Goal: Information Seeking & Learning: Learn about a topic

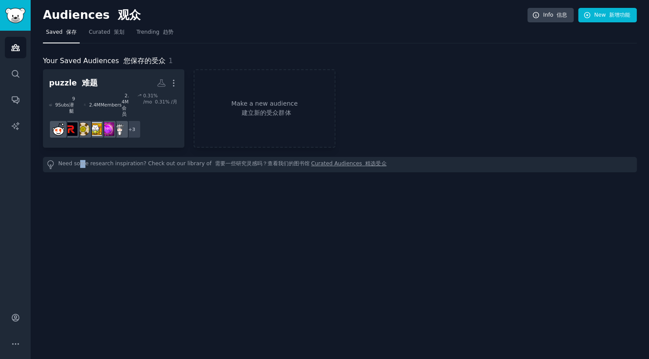
click at [83, 339] on div "Audiences 观众 Info 信息 New 新增功能 Saved 保存 Curated 策划 Trending 趋势 Your Saved Audien…" at bounding box center [340, 179] width 618 height 359
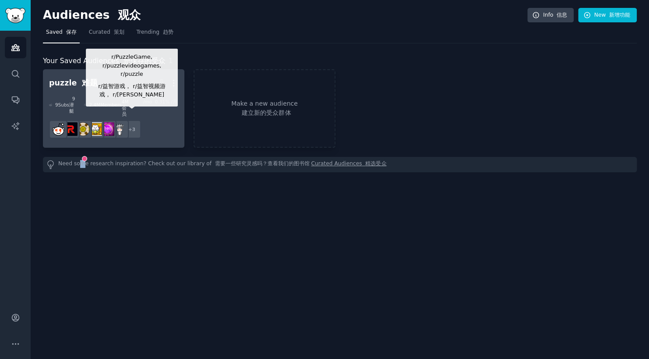
click at [139, 96] on icon at bounding box center [139, 95] width 4 height 6
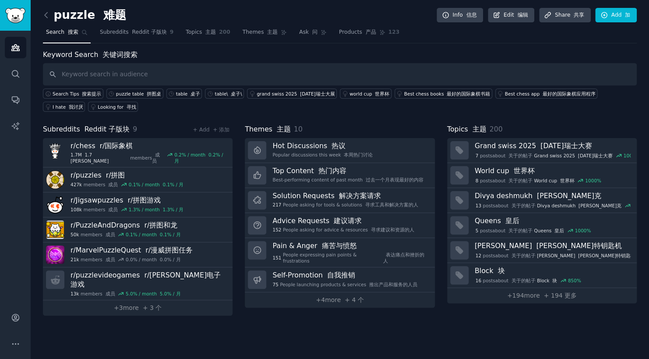
click at [29, 182] on div "Audiences Search Conversations AI Reports" at bounding box center [15, 164] width 31 height 267
click at [121, 33] on span "Subreddits Reddit 子版块" at bounding box center [133, 32] width 67 height 8
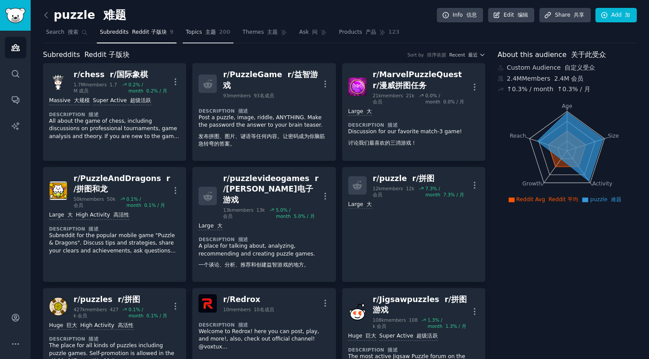
click at [205, 33] on font "主题" at bounding box center [210, 32] width 11 height 6
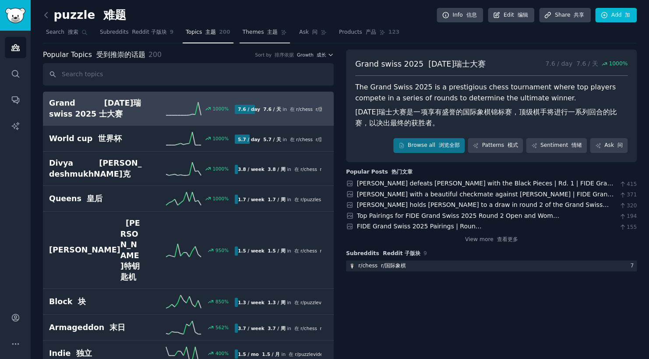
click at [250, 35] on span "Themes 主题" at bounding box center [260, 32] width 35 height 8
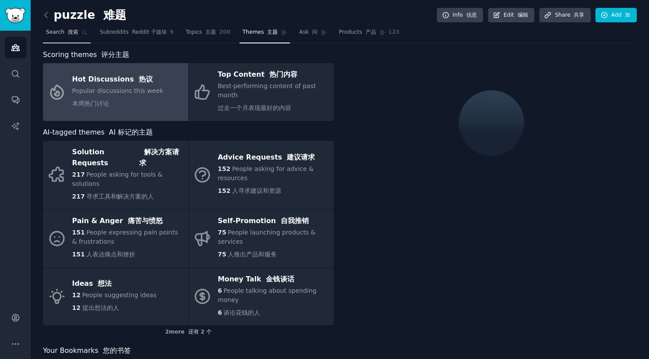
click at [74, 33] on font "搜索" at bounding box center [73, 32] width 11 height 6
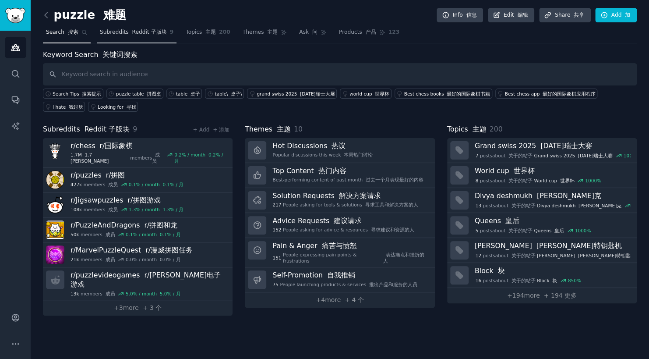
click at [112, 28] on span "Subreddits Reddit 子版块" at bounding box center [133, 32] width 67 height 8
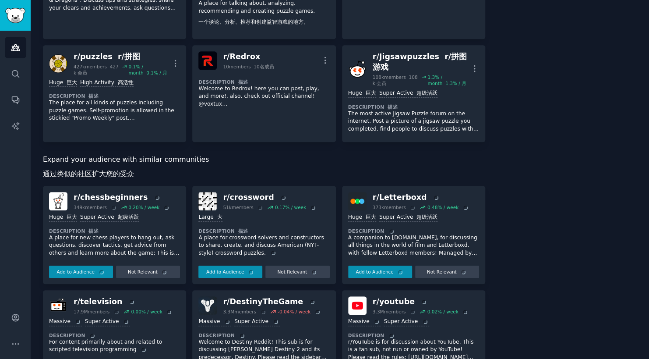
scroll to position [248, 0]
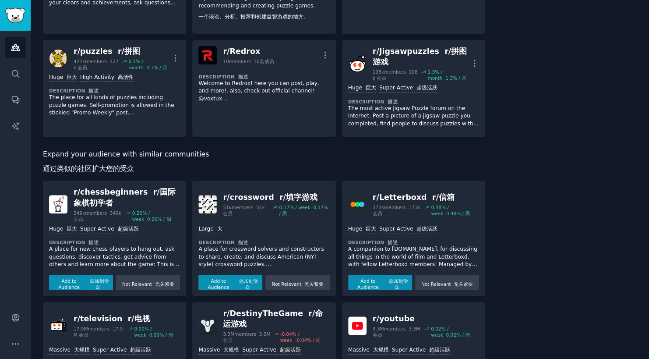
click at [610, 153] on div "About this audience 关于此受众 Custom Audience 自定义受众 2.4M Members 2.4M 会员 ↑ 0.3 % / …" at bounding box center [566, 213] width 139 height 823
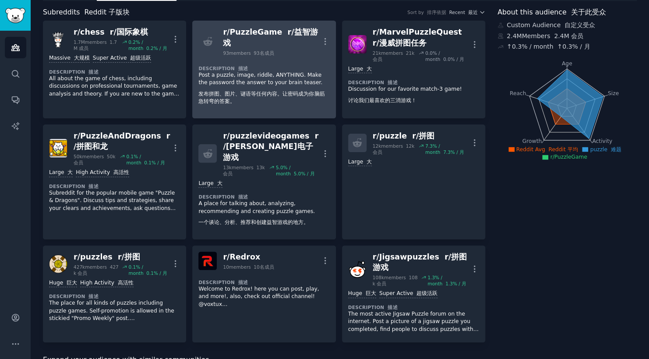
scroll to position [0, 0]
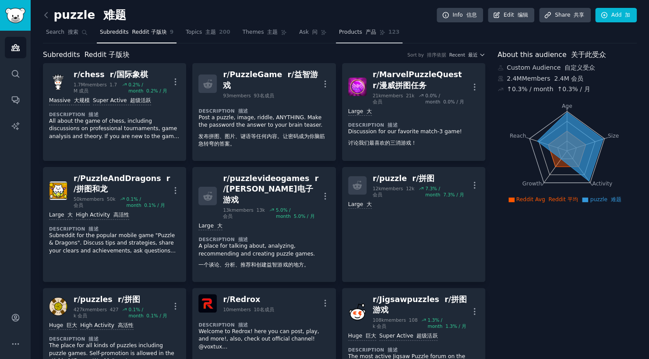
click at [345, 32] on span "Products 产品" at bounding box center [357, 32] width 37 height 8
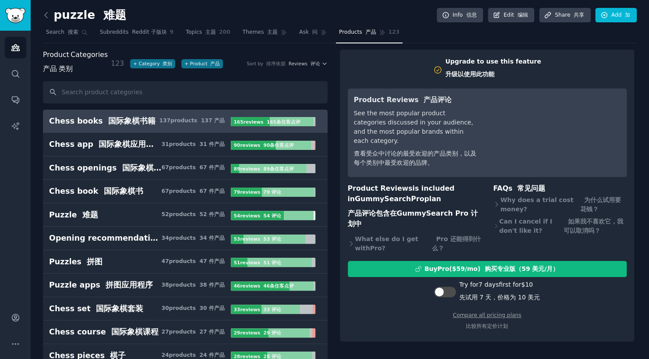
click at [117, 98] on input "text" at bounding box center [185, 92] width 285 height 22
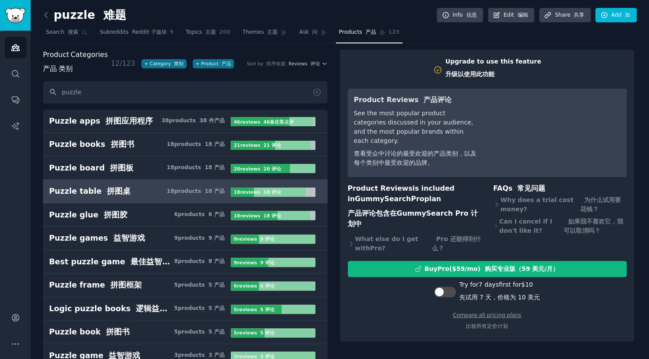
type input "puzzle"
click at [128, 186] on h3 "Puzzle table 拼图桌 18 product s 18 产品" at bounding box center [140, 191] width 182 height 11
click at [112, 186] on font "拼图桌" at bounding box center [119, 190] width 24 height 9
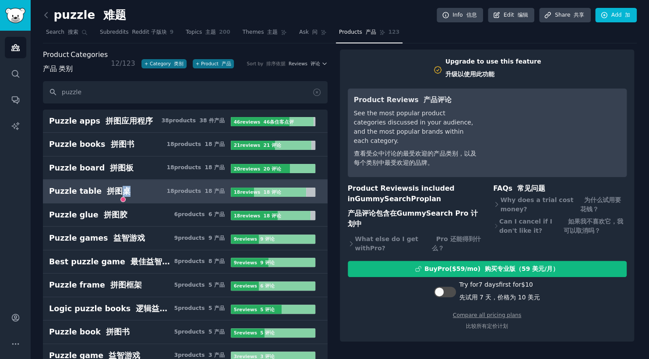
drag, startPoint x: 112, startPoint y: 186, endPoint x: 79, endPoint y: 191, distance: 33.7
click at [79, 191] on div "Puzzle table 拼图桌" at bounding box center [89, 191] width 81 height 11
click at [172, 196] on link "Puzzle table 拼图桌 18 product s 18 产品 18 review s 18 评论" at bounding box center [185, 191] width 285 height 24
click at [299, 30] on span "Ask 问" at bounding box center [308, 32] width 18 height 8
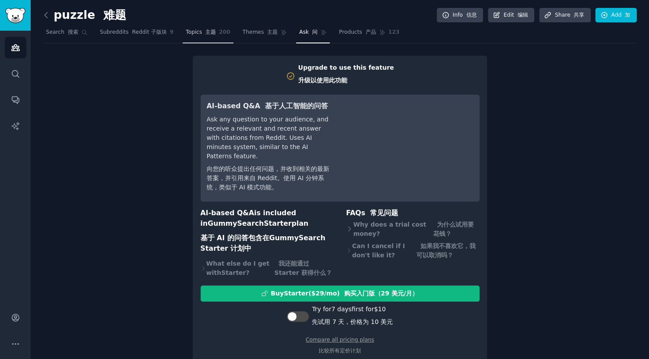
click at [205, 31] on font "主题" at bounding box center [210, 32] width 11 height 6
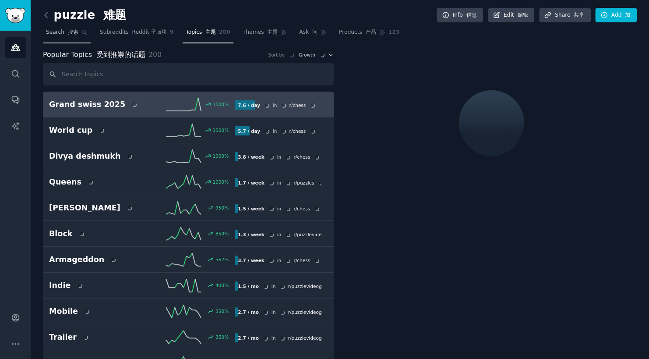
click at [64, 30] on font at bounding box center [66, 32] width 4 height 6
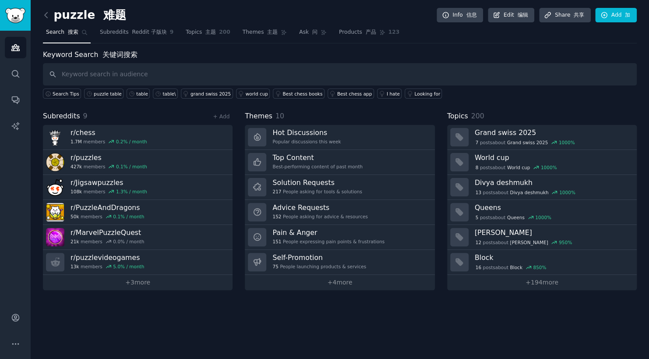
click at [132, 76] on input "text" at bounding box center [340, 74] width 594 height 22
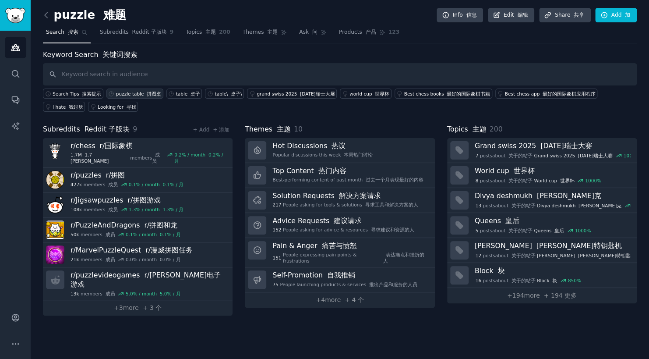
click at [130, 93] on div "puzzle table 拼图桌" at bounding box center [138, 94] width 45 height 6
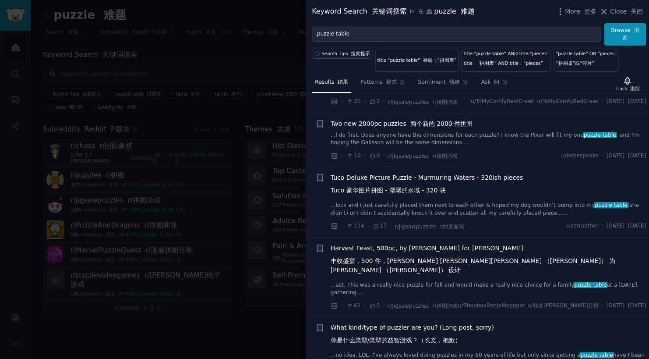
scroll to position [190, 0]
